Goal: Transaction & Acquisition: Purchase product/service

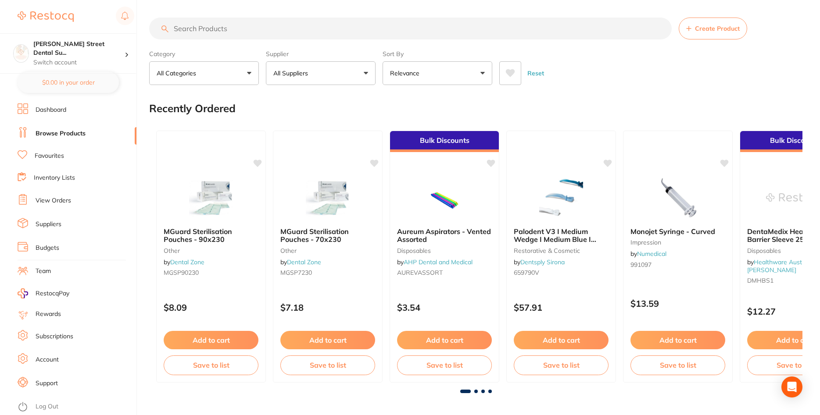
click at [290, 25] on input "search" at bounding box center [410, 29] width 522 height 22
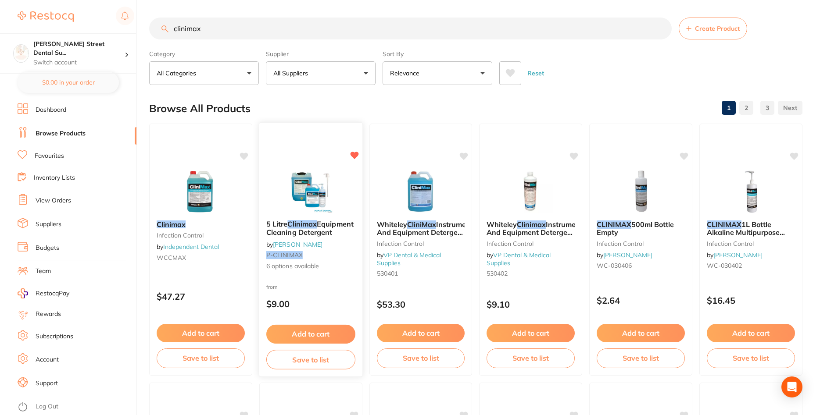
click at [331, 196] on img at bounding box center [310, 191] width 57 height 44
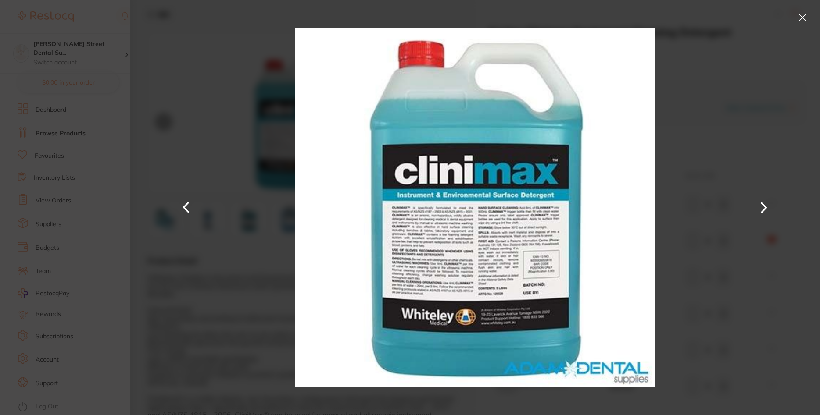
click at [797, 20] on button at bounding box center [802, 18] width 14 height 14
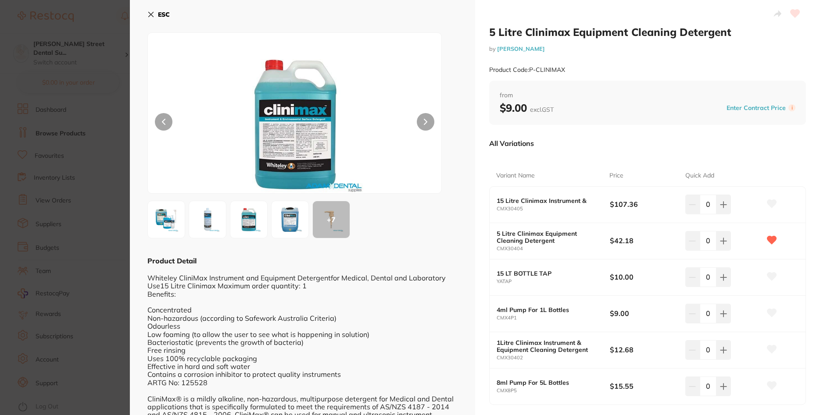
click at [61, 156] on section "5 Litre Clinimax Equipment Cleaning Detergent by [PERSON_NAME] Product Code: P-…" at bounding box center [410, 207] width 820 height 415
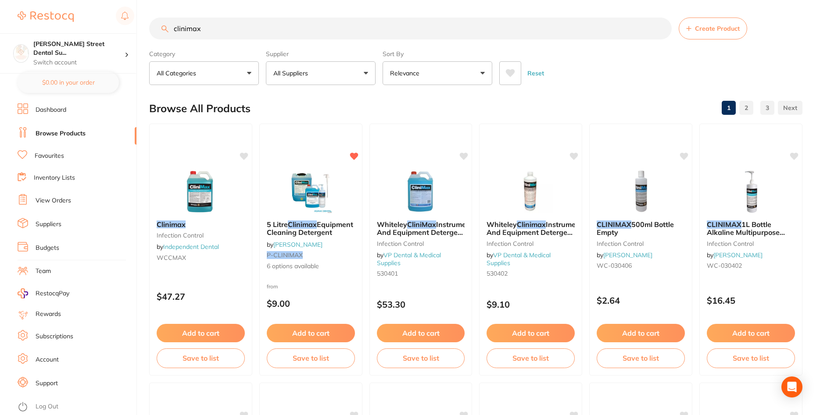
scroll to position [7, 0]
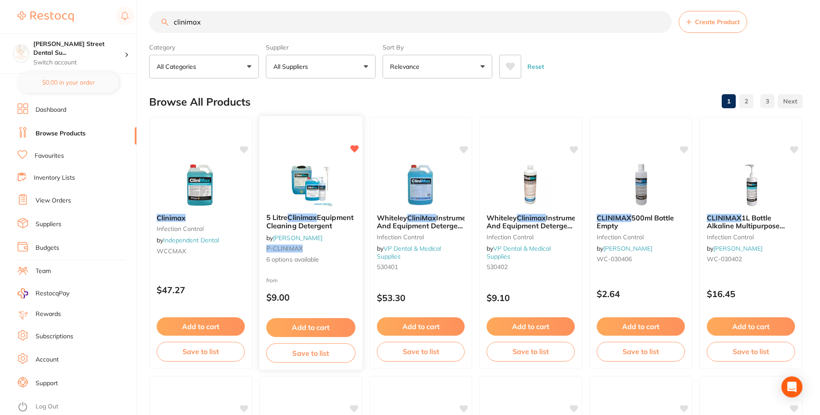
click at [336, 269] on div "5 Litre Clinimax Equipment Cleaning Detergent by [PERSON_NAME] P-CLINIMAX 6 opt…" at bounding box center [310, 239] width 103 height 65
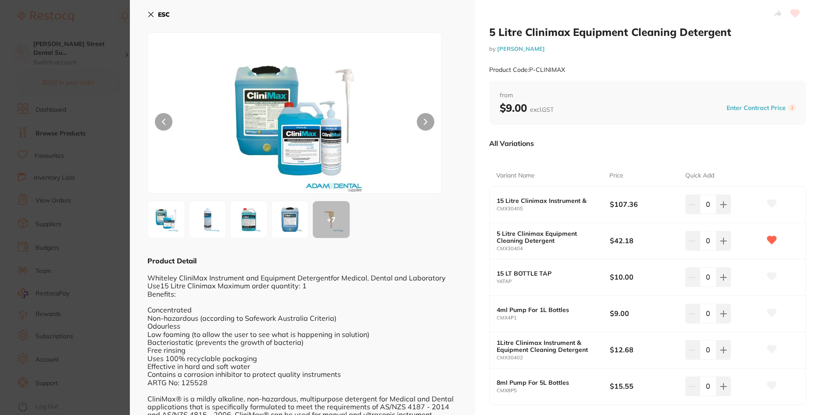
click at [167, 12] on b "ESC" at bounding box center [164, 15] width 12 height 8
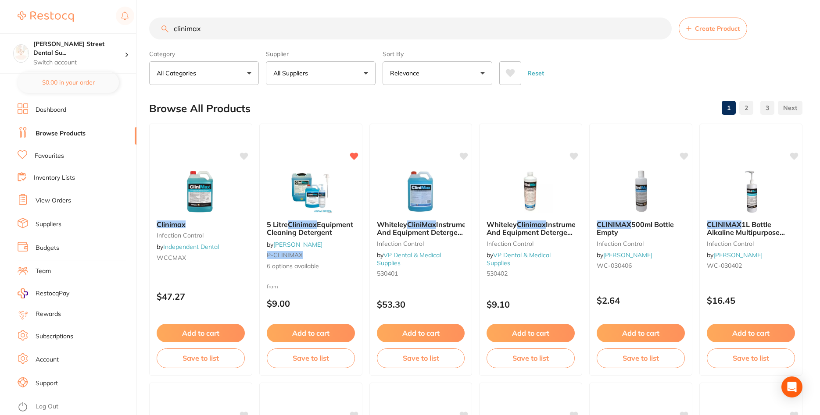
drag, startPoint x: 231, startPoint y: 19, endPoint x: 172, endPoint y: 1, distance: 61.8
click at [172, 18] on input "clinimax" at bounding box center [410, 29] width 522 height 22
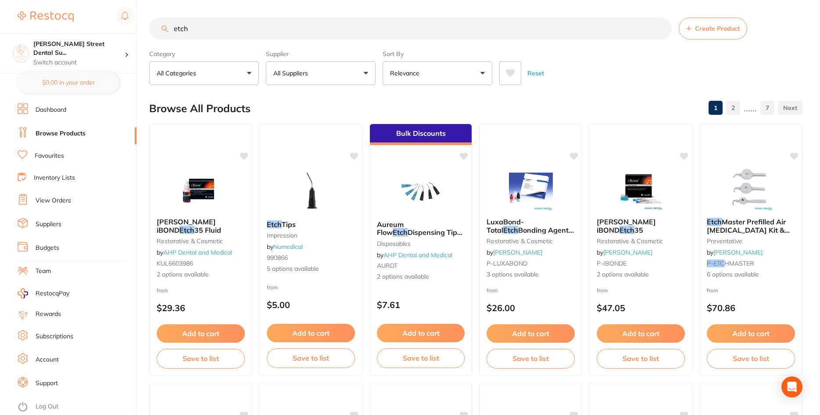
drag, startPoint x: 240, startPoint y: 27, endPoint x: 61, endPoint y: 63, distance: 182.4
click at [149, 39] on input "etch" at bounding box center [410, 29] width 522 height 22
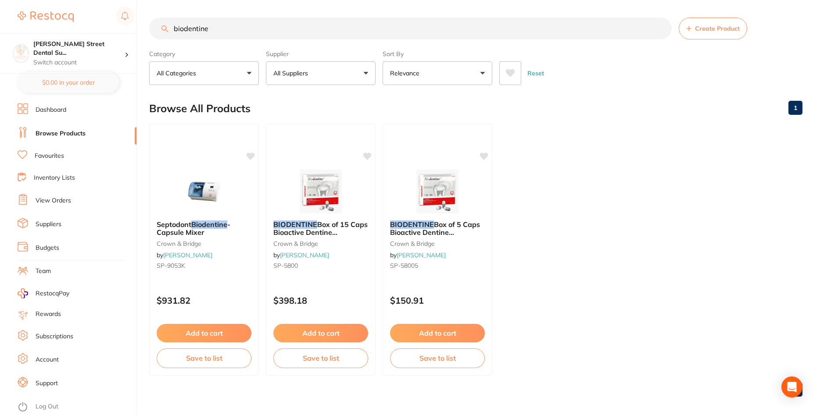
drag, startPoint x: 245, startPoint y: 29, endPoint x: 77, endPoint y: 29, distance: 167.5
click at [149, 29] on input "biodentine" at bounding box center [410, 29] width 522 height 22
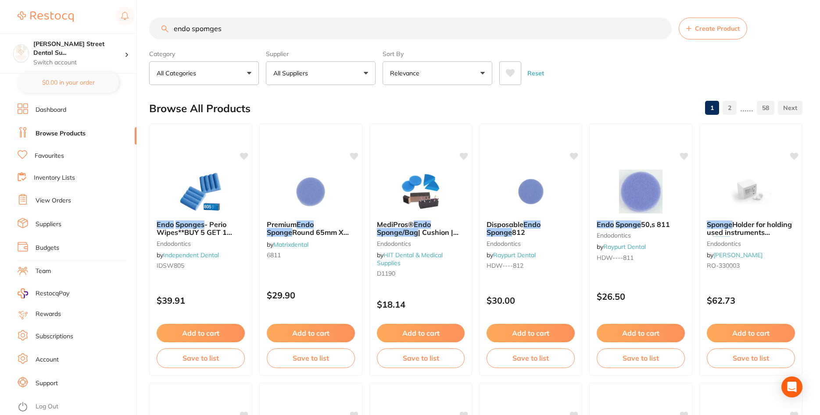
click at [208, 28] on input "endo spomges" at bounding box center [410, 29] width 522 height 22
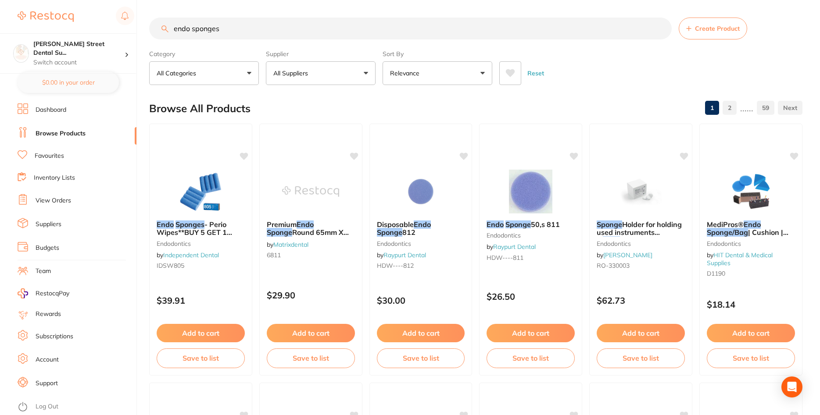
drag, startPoint x: 327, startPoint y: 26, endPoint x: 11, endPoint y: -14, distance: 318.3
click at [149, 18] on input "endo sponges" at bounding box center [410, 29] width 522 height 22
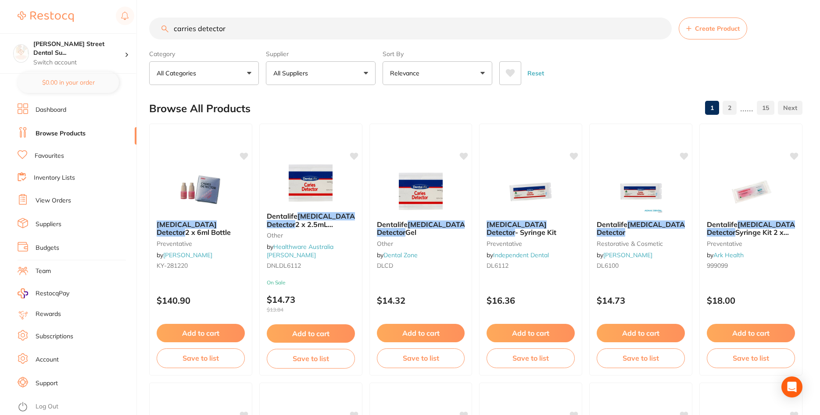
type input "carries detector"
